Goal: Find specific page/section: Find specific page/section

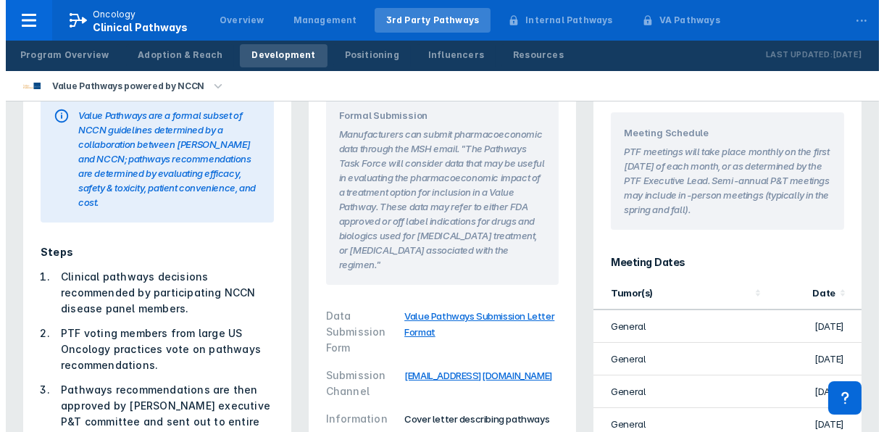
scroll to position [85, 0]
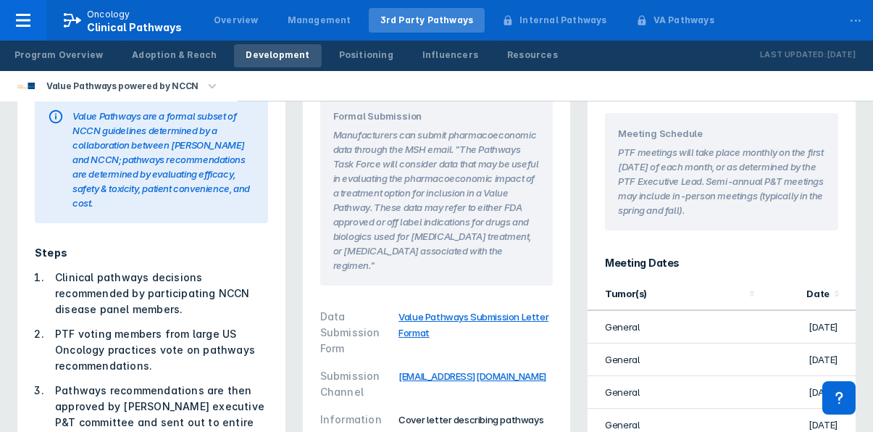
click at [204, 81] on icon "button" at bounding box center [212, 86] width 16 height 16
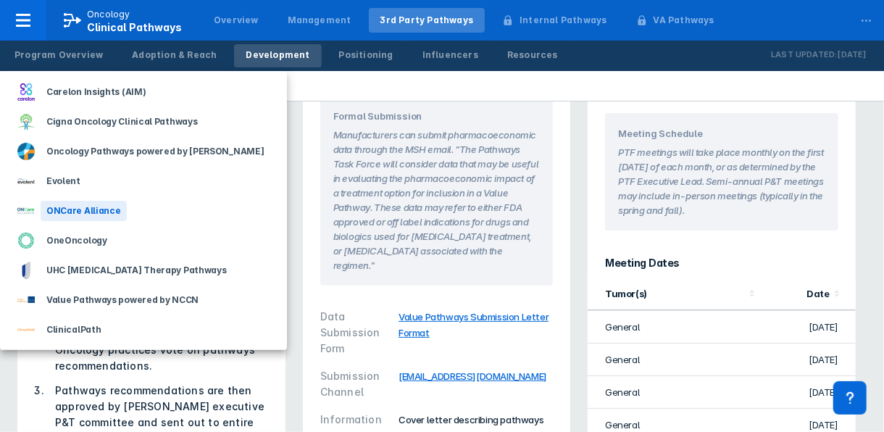
click at [135, 212] on div "ONCare Alliance" at bounding box center [143, 211] width 287 height 30
